Goal: Task Accomplishment & Management: Manage account settings

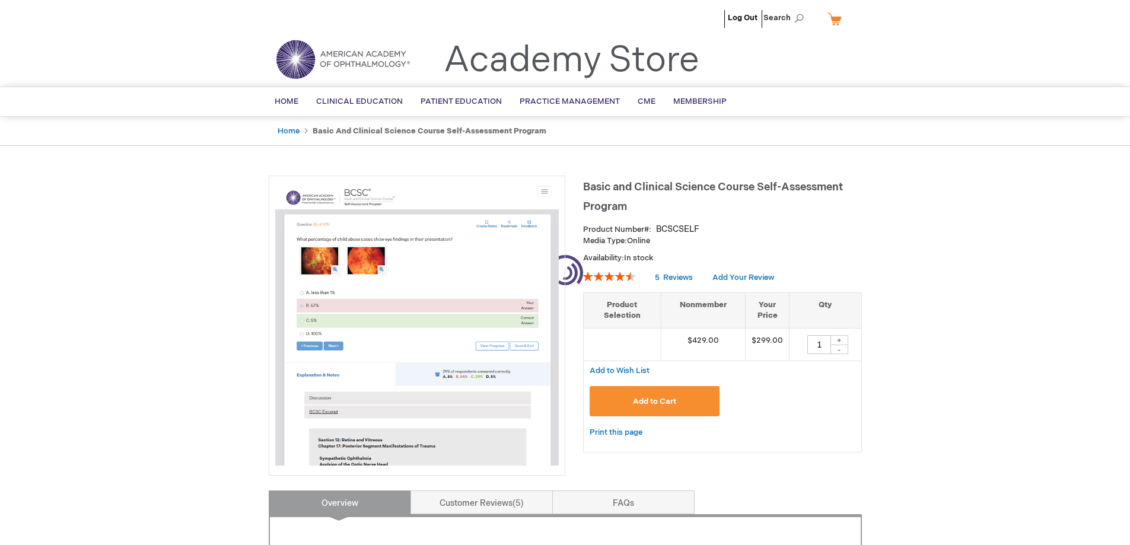
type input "1"
click at [320, 61] on img at bounding box center [343, 59] width 142 height 43
click at [287, 102] on span "Home" at bounding box center [287, 101] width 24 height 9
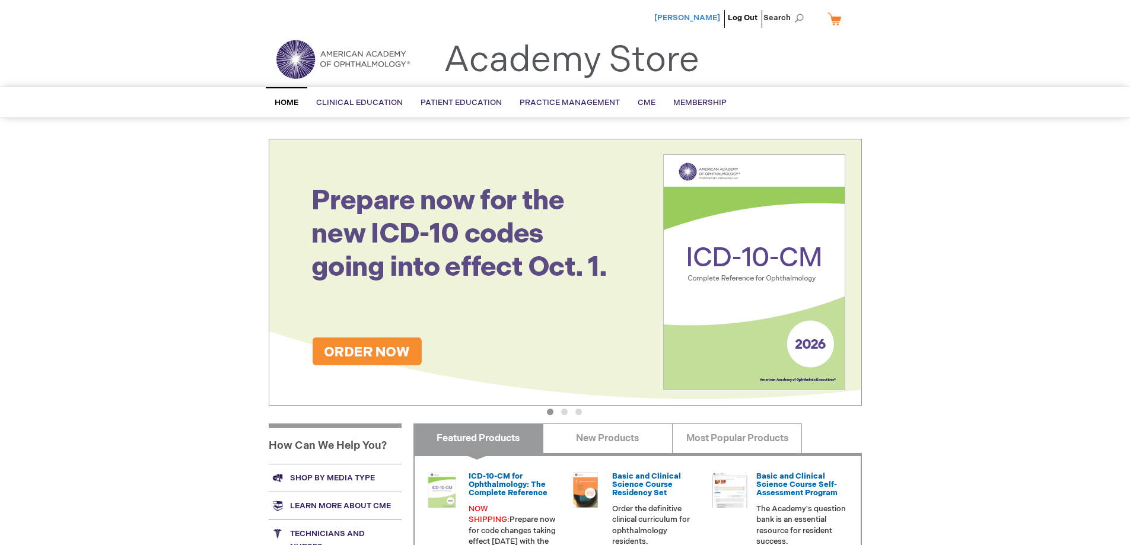
click at [699, 21] on span "[PERSON_NAME]" at bounding box center [687, 17] width 66 height 9
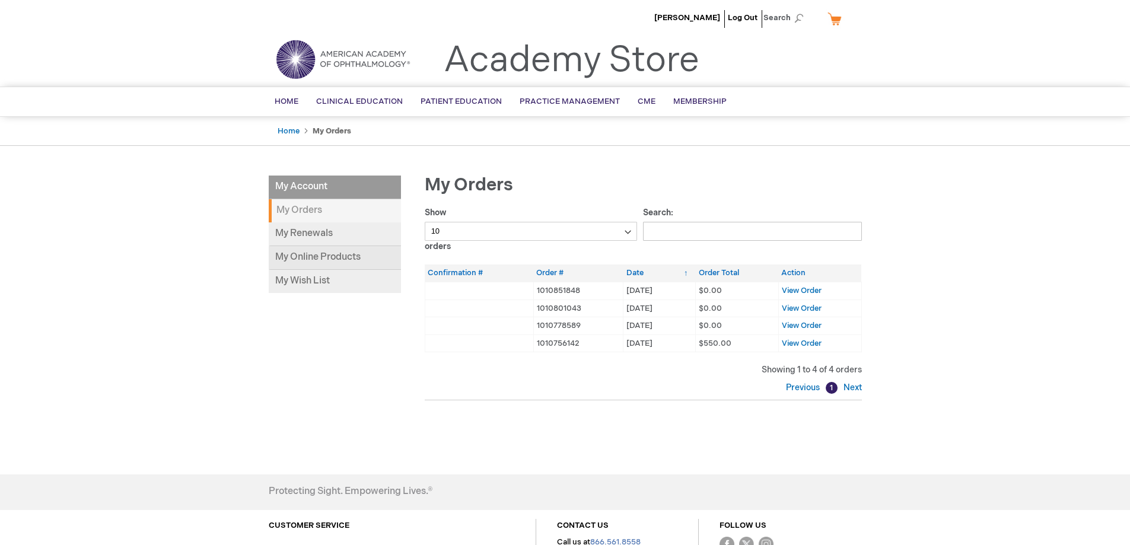
click at [319, 263] on link "My Online Products" at bounding box center [335, 258] width 132 height 24
